Goal: Check status: Check status

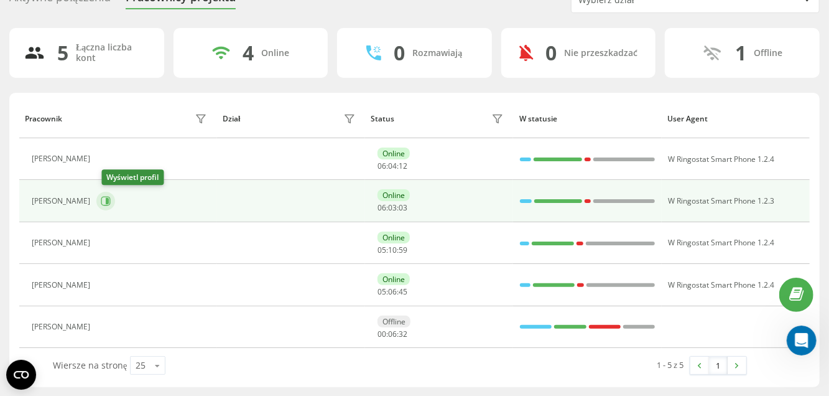
drag, startPoint x: 111, startPoint y: 200, endPoint x: 121, endPoint y: 200, distance: 10.6
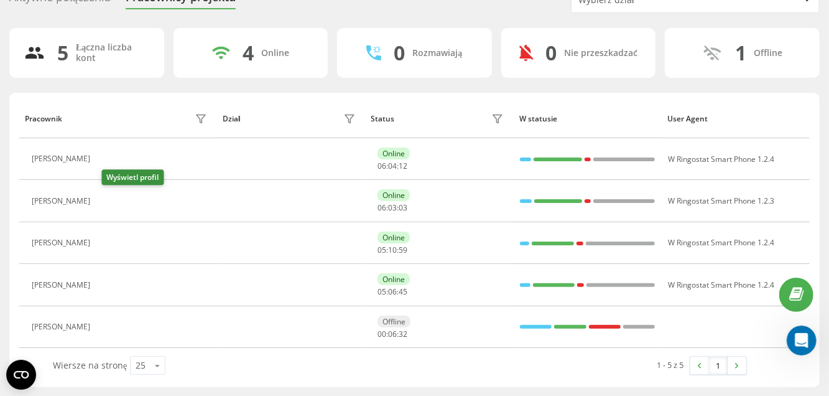
click at [107, 200] on icon at bounding box center [105, 201] width 3 height 6
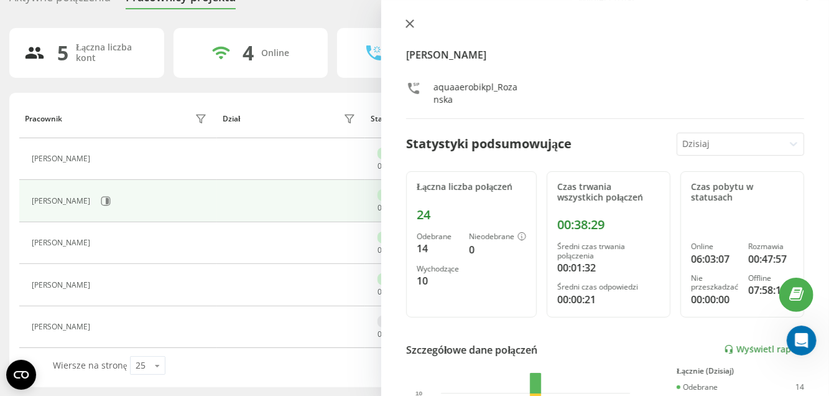
click at [415, 20] on button at bounding box center [410, 25] width 16 height 12
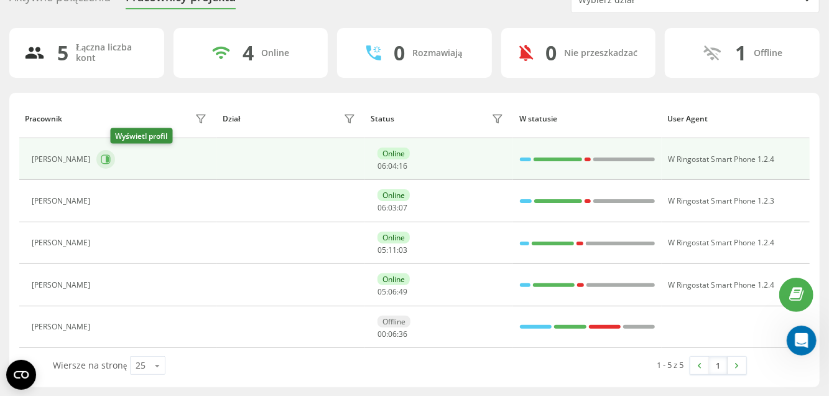
click at [115, 152] on button at bounding box center [105, 159] width 19 height 19
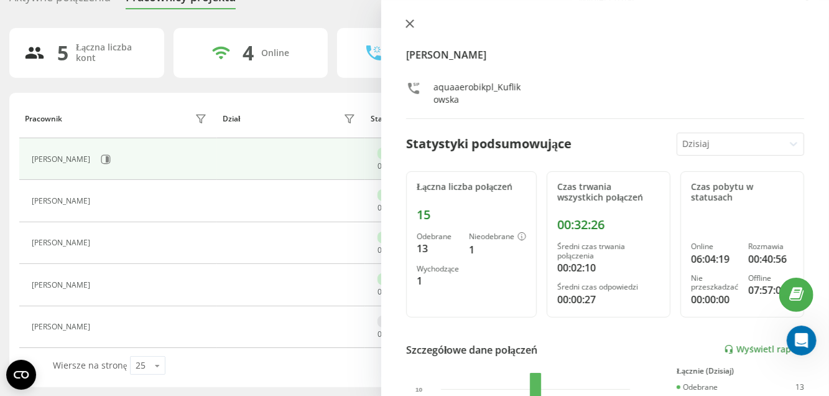
click at [408, 22] on icon at bounding box center [409, 23] width 7 height 7
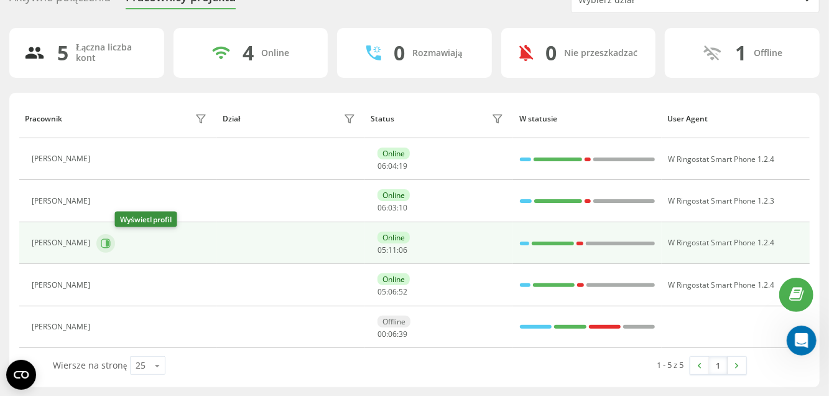
click at [111, 238] on icon at bounding box center [106, 243] width 10 height 10
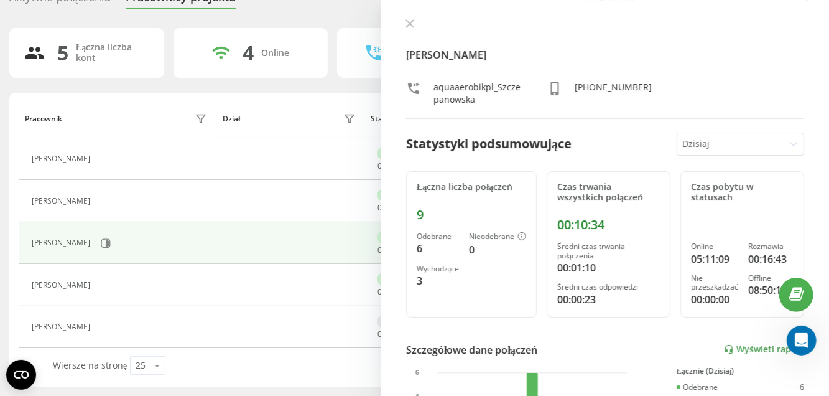
click at [415, 17] on div "[PERSON_NAME] aquaaerobikpl_Szczepanowska [PHONE_NUMBER] Statystyki podsumowują…" at bounding box center [605, 198] width 448 height 396
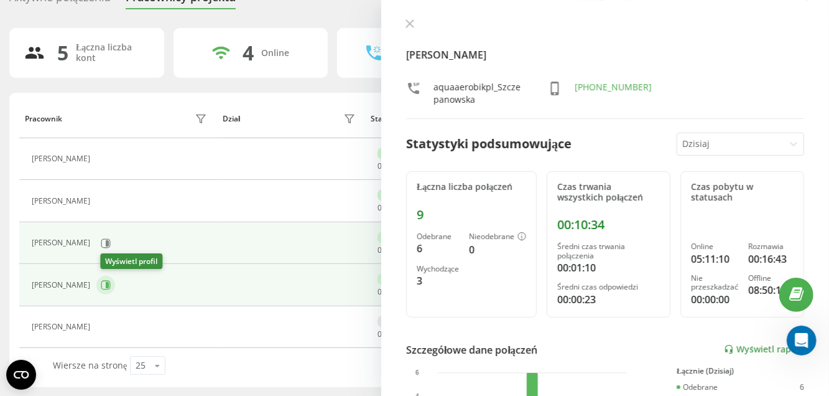
click at [106, 282] on icon at bounding box center [106, 285] width 10 height 10
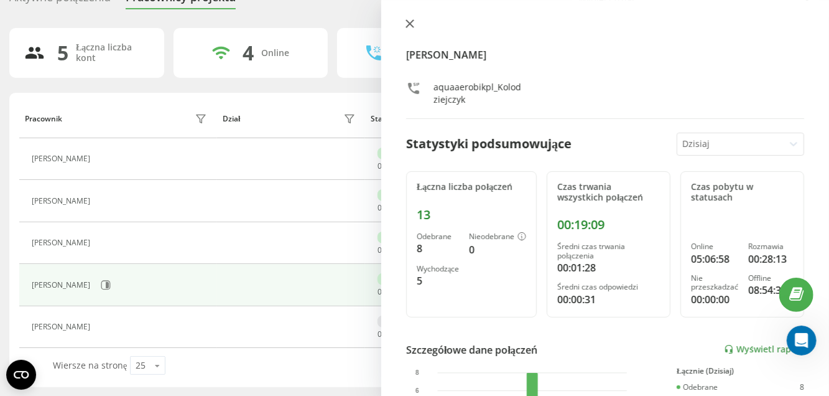
click at [408, 24] on icon at bounding box center [410, 23] width 9 height 9
